Goal: Transaction & Acquisition: Obtain resource

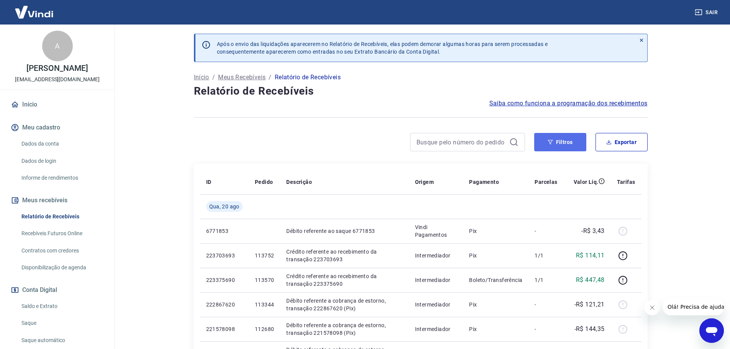
click at [550, 143] on icon "button" at bounding box center [550, 142] width 5 height 5
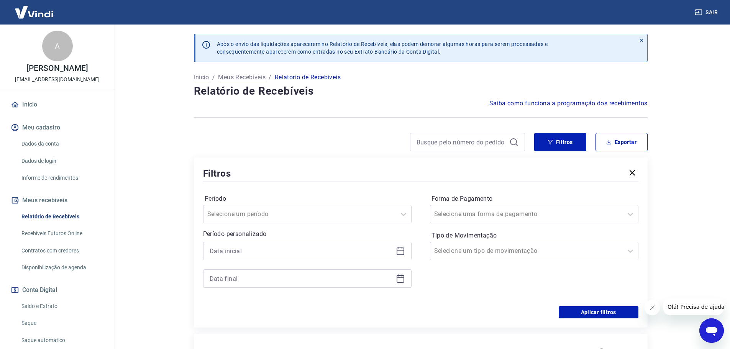
click at [274, 263] on div at bounding box center [307, 265] width 209 height 46
click at [271, 254] on input at bounding box center [301, 251] width 183 height 12
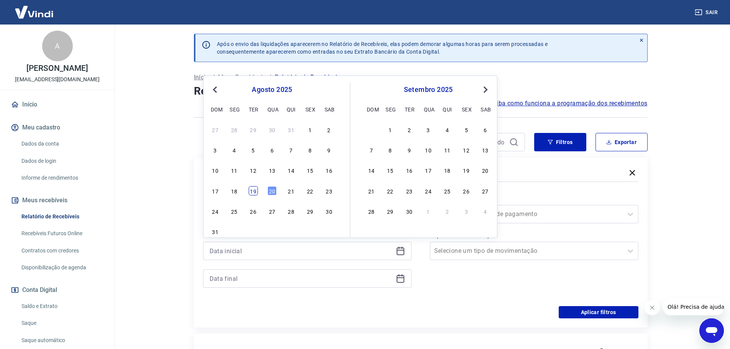
click at [250, 192] on div "19" at bounding box center [253, 190] width 9 height 9
type input "[DATE]"
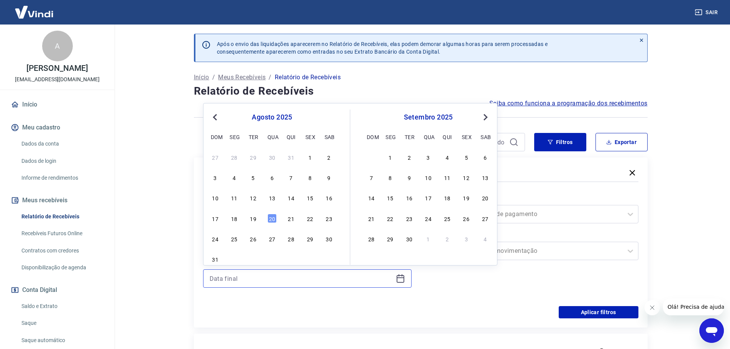
click at [269, 273] on input at bounding box center [301, 279] width 183 height 12
click at [252, 220] on div "19" at bounding box center [253, 218] width 9 height 9
type input "[DATE]"
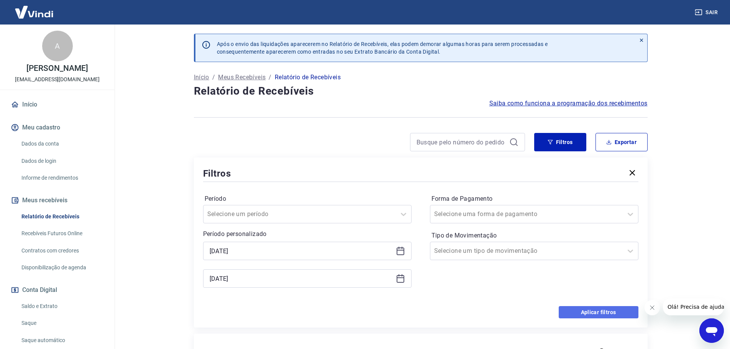
drag, startPoint x: 599, startPoint y: 309, endPoint x: 3, endPoint y: 4, distance: 669.7
click at [599, 309] on button "Aplicar filtros" at bounding box center [599, 312] width 80 height 12
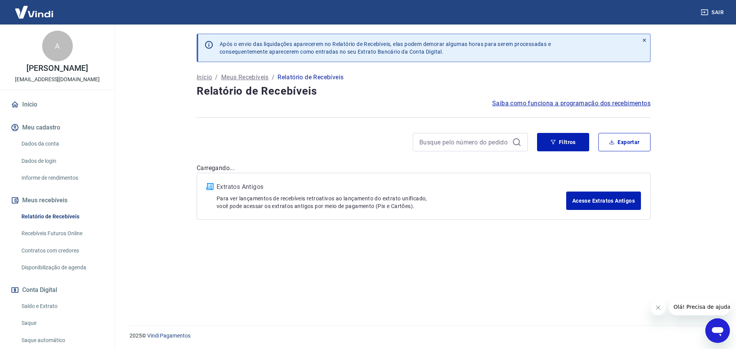
click at [661, 311] on button "Fechar mensagem da empresa" at bounding box center [657, 307] width 15 height 15
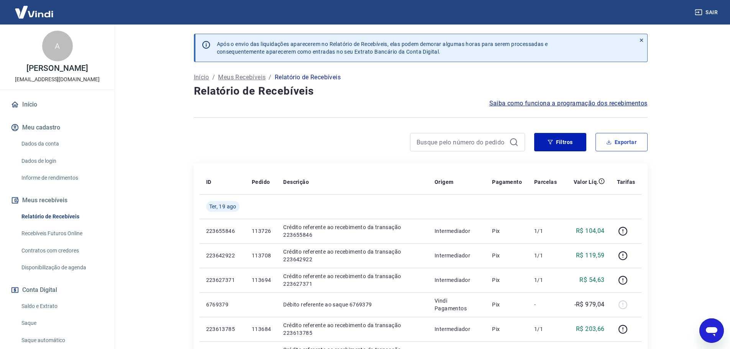
click at [610, 133] on button "Exportar" at bounding box center [622, 142] width 52 height 18
type input "[DATE]"
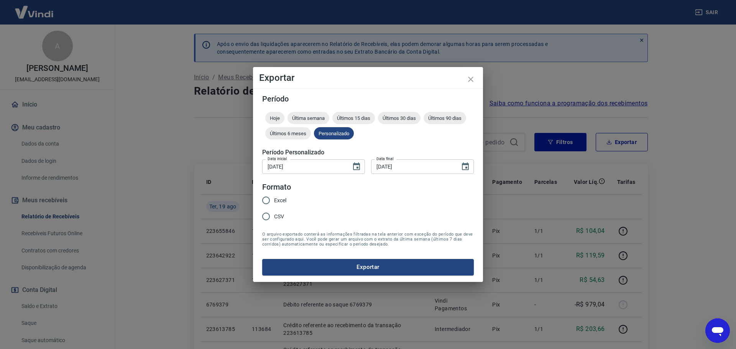
click at [277, 201] on span "Excel" at bounding box center [280, 201] width 12 height 8
click at [274, 201] on input "Excel" at bounding box center [266, 200] width 16 height 16
radio input "true"
click at [327, 265] on button "Exportar" at bounding box center [368, 267] width 212 height 16
